Goal: Information Seeking & Learning: Learn about a topic

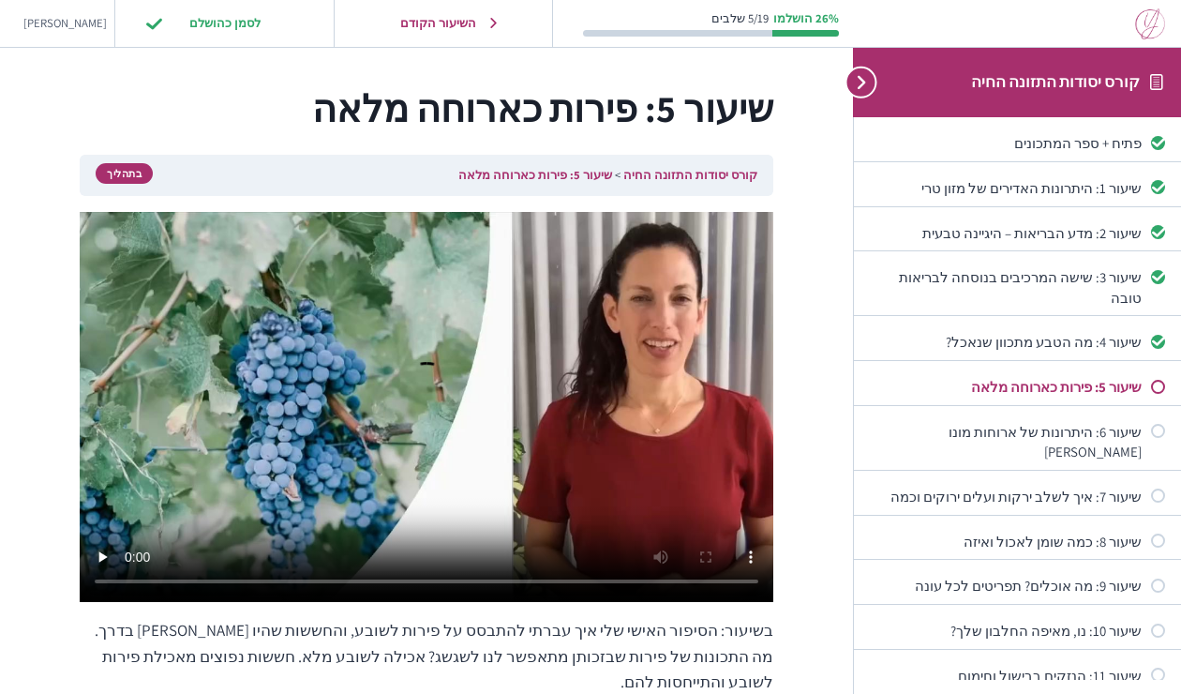
scroll to position [19, 0]
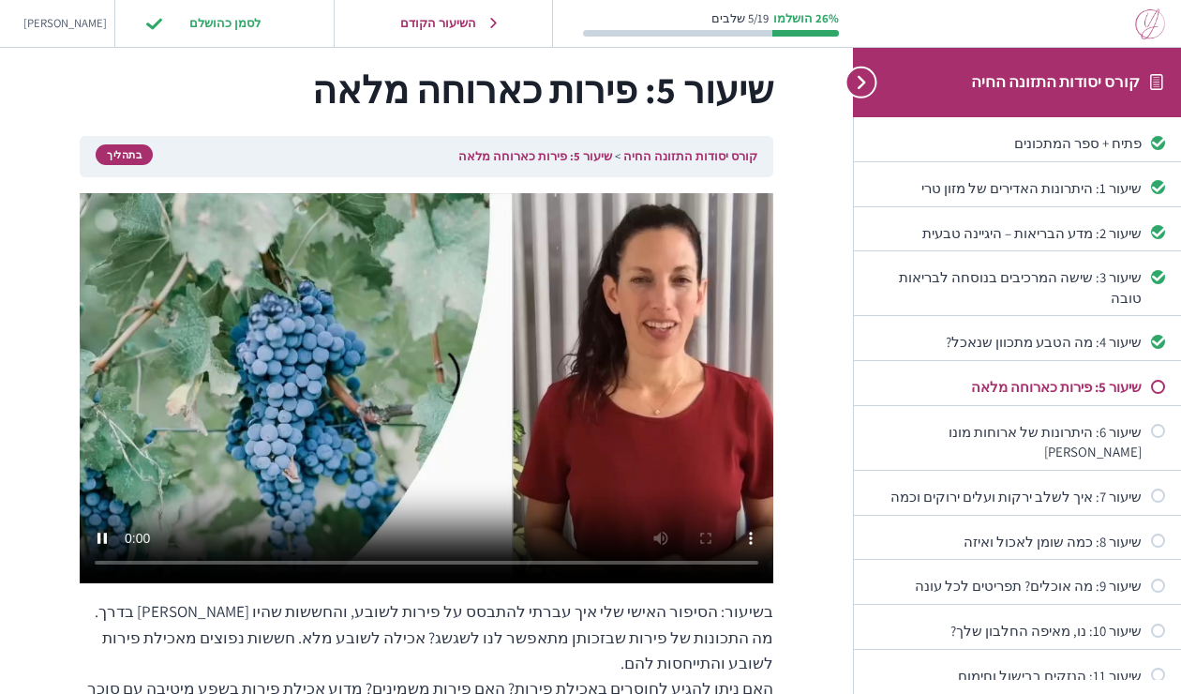
click at [436, 487] on video at bounding box center [427, 388] width 694 height 390
click at [505, 390] on video at bounding box center [427, 388] width 694 height 390
click at [183, 34] on input "לסמן כהושלם" at bounding box center [224, 23] width 177 height 38
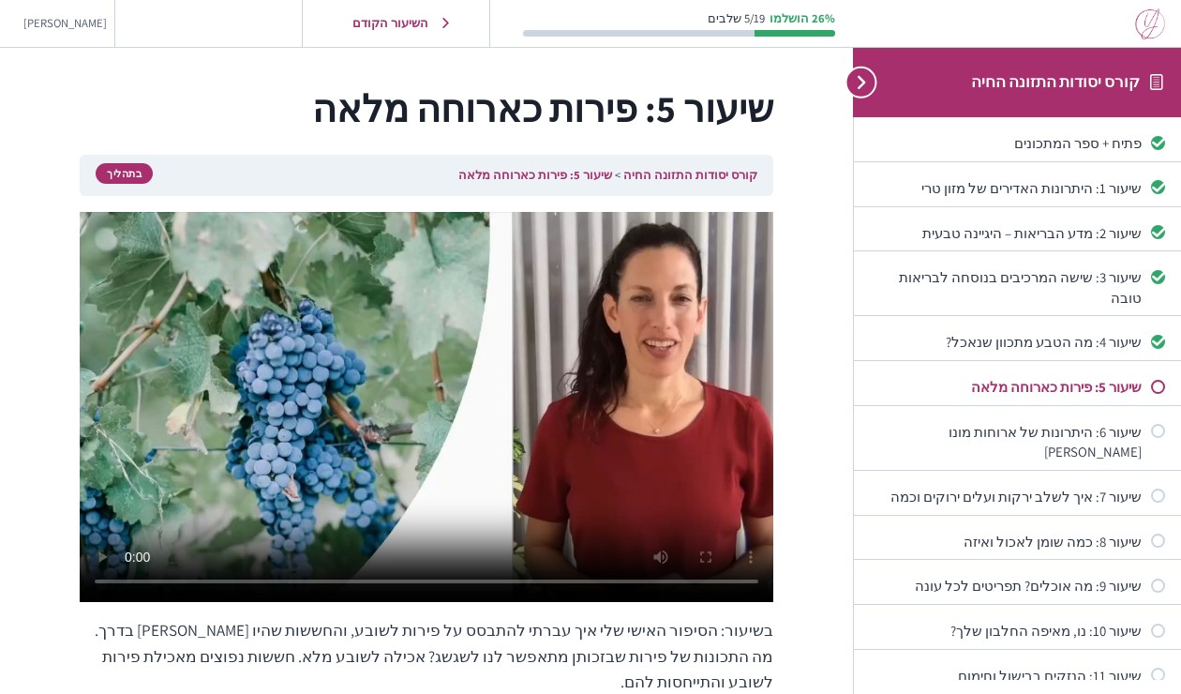
click at [1163, 380] on div "Not started" at bounding box center [1158, 387] width 14 height 14
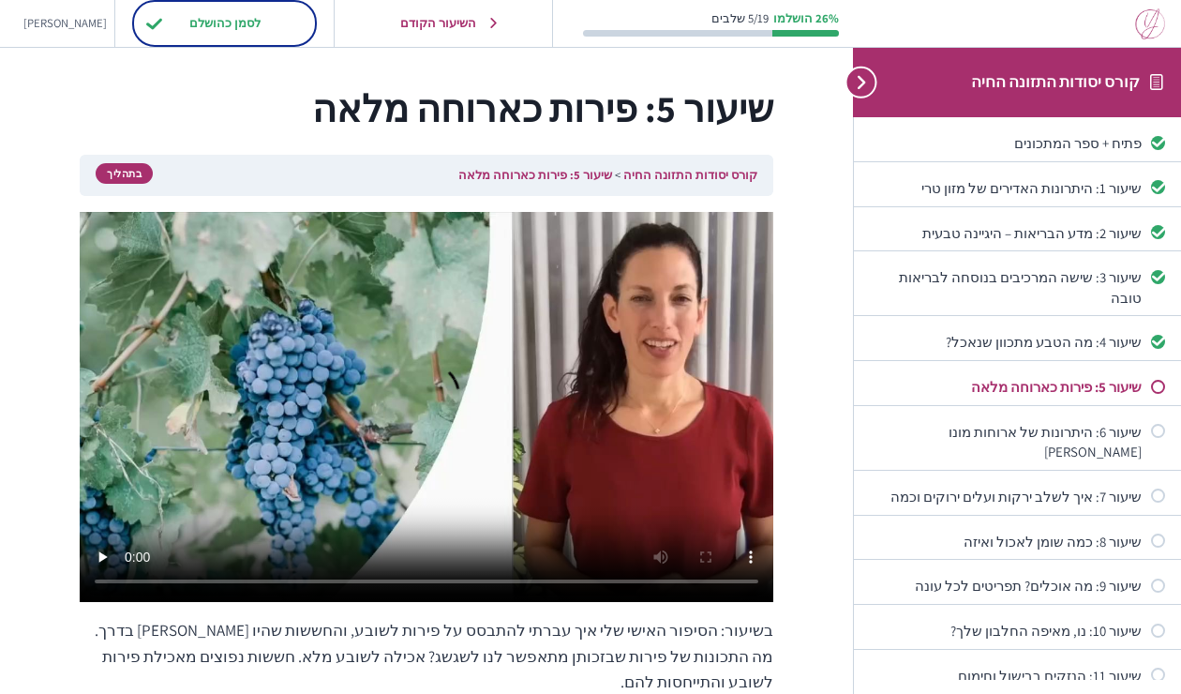
click at [194, 15] on input "לסמן כהושלם" at bounding box center [224, 23] width 177 height 38
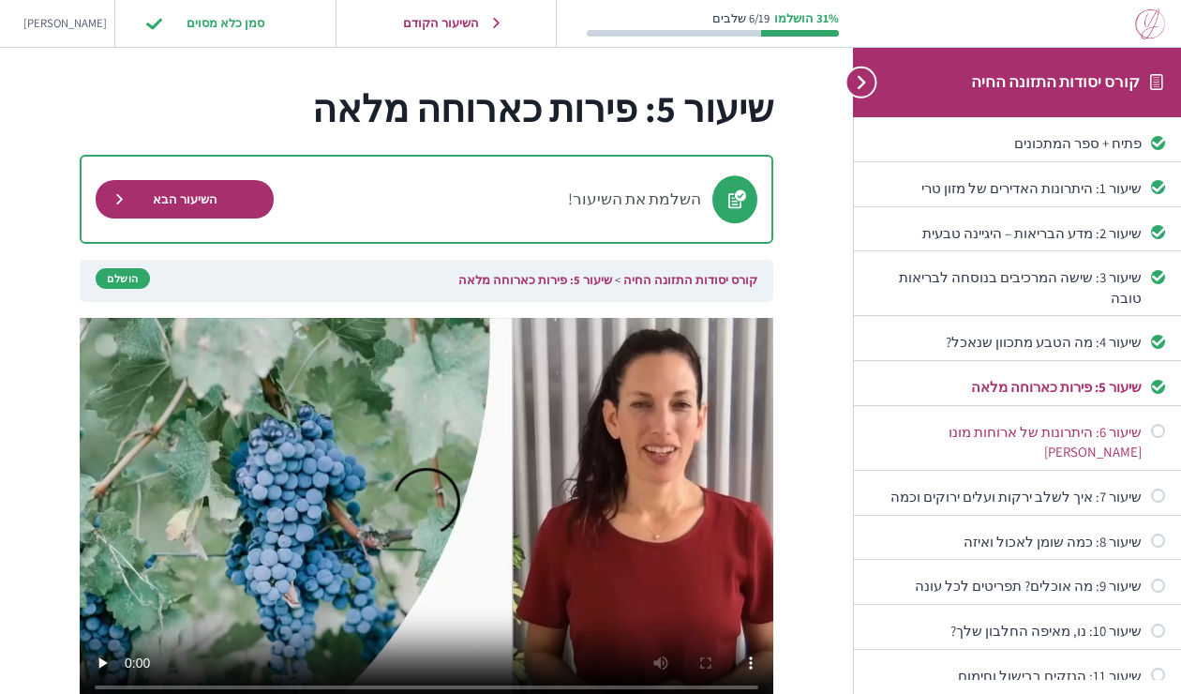
click at [1053, 422] on div "שיעור 6: היתרונות של ארוחות מונו [PERSON_NAME]" at bounding box center [1006, 442] width 272 height 40
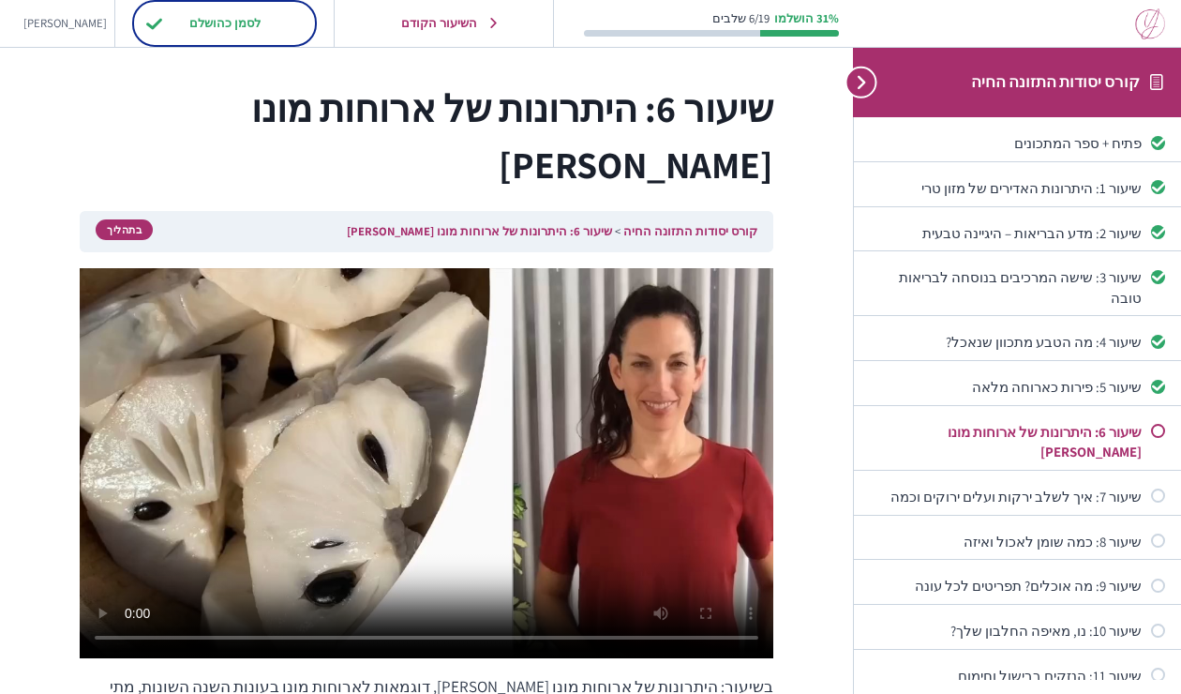
click at [173, 21] on input "לסמן כהושלם" at bounding box center [224, 23] width 177 height 38
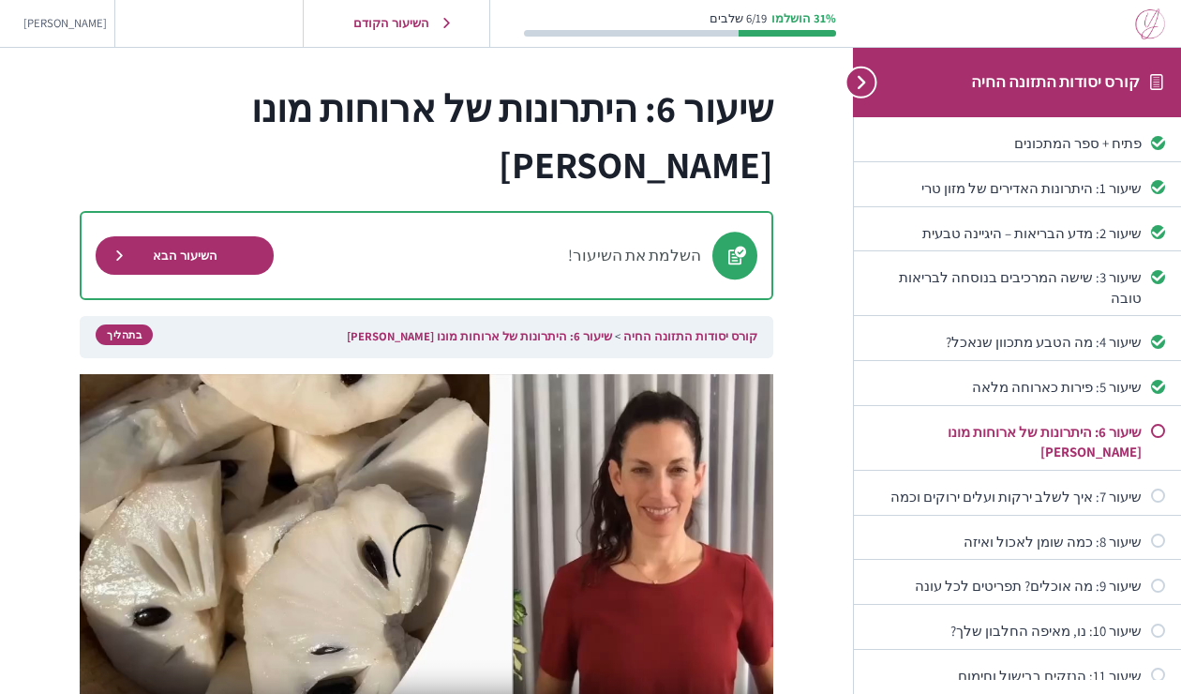
click at [1158, 422] on link "שיעור 6: היתרונות של ארוחות מונו [PERSON_NAME]" at bounding box center [1017, 442] width 295 height 40
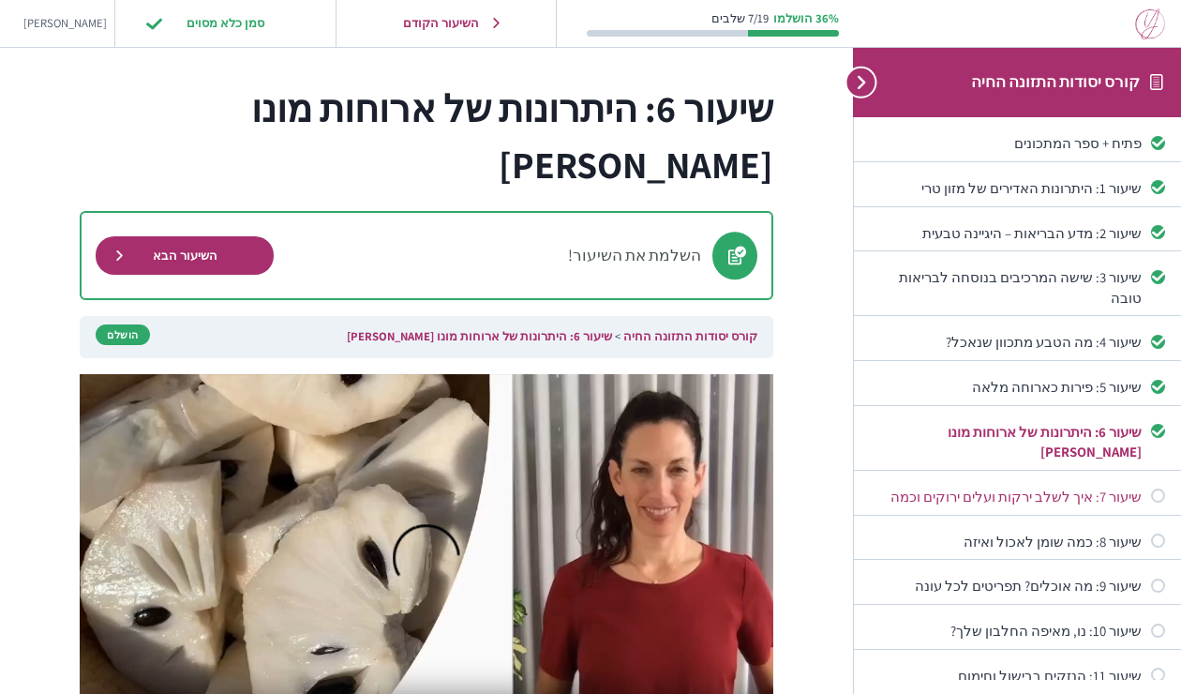
click at [1057, 487] on div "שיעור 7: איך לשלב ירקות ועלים ירוקים וכמה" at bounding box center [1006, 497] width 272 height 20
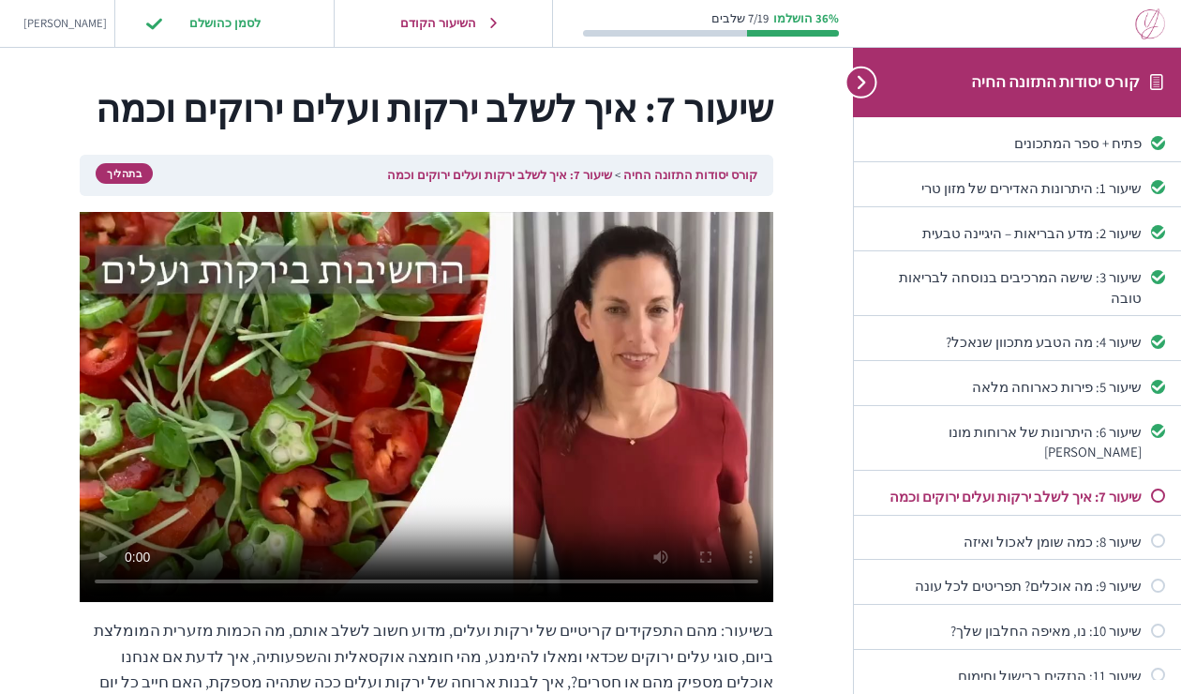
click at [288, 498] on video at bounding box center [427, 407] width 694 height 390
click at [451, 387] on video at bounding box center [427, 407] width 694 height 390
click at [599, 428] on video at bounding box center [427, 407] width 694 height 390
